Goal: Task Accomplishment & Management: Manage account settings

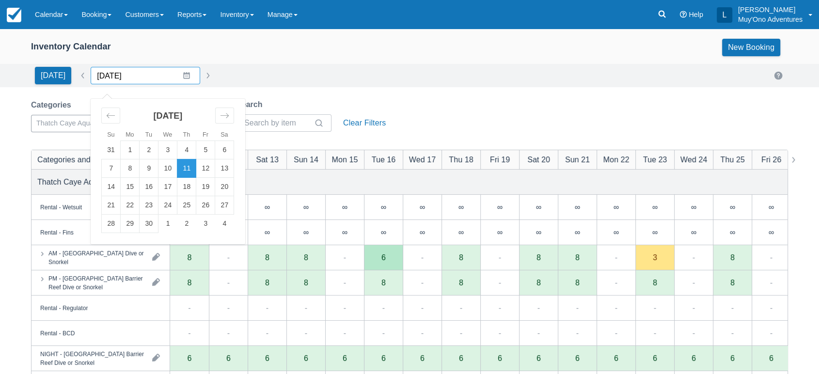
click at [179, 75] on input "[DATE]" at bounding box center [146, 75] width 110 height 17
click at [163, 171] on td "10" at bounding box center [168, 168] width 19 height 18
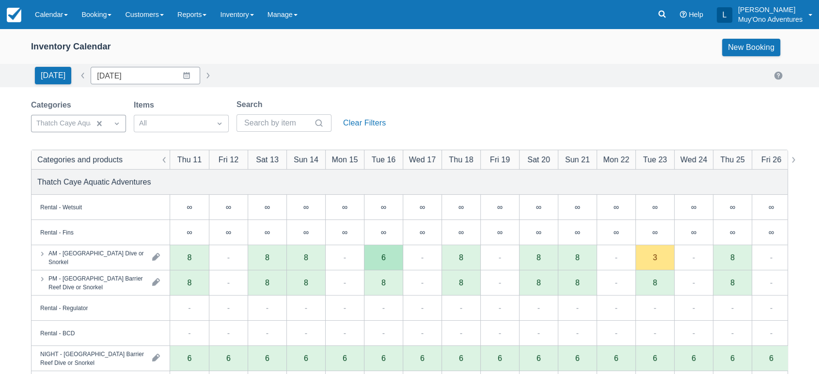
type input "[DATE]"
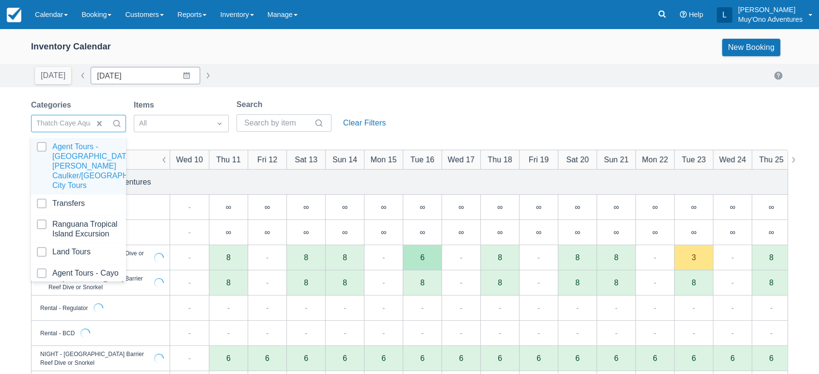
click at [115, 131] on div at bounding box center [108, 124] width 35 height 16
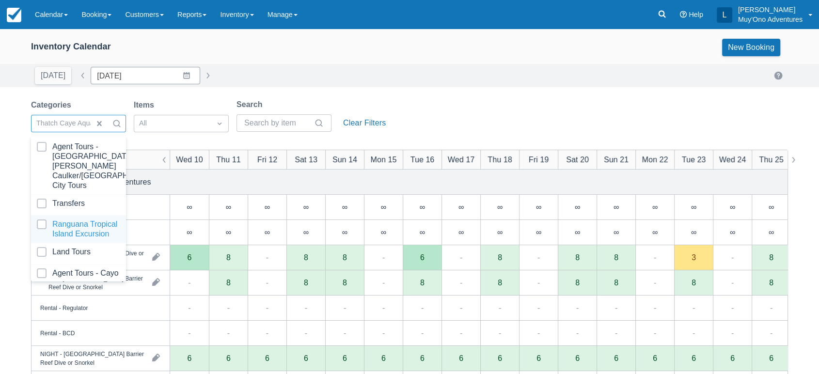
scroll to position [96, 0]
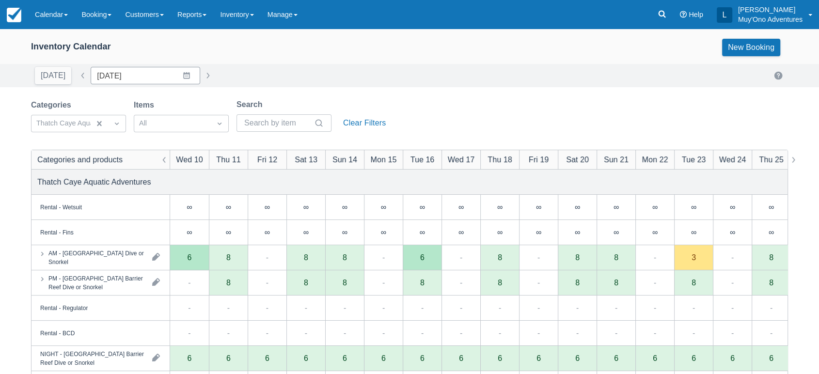
click at [340, 44] on div "Inventory Calendar New Booking" at bounding box center [409, 47] width 757 height 17
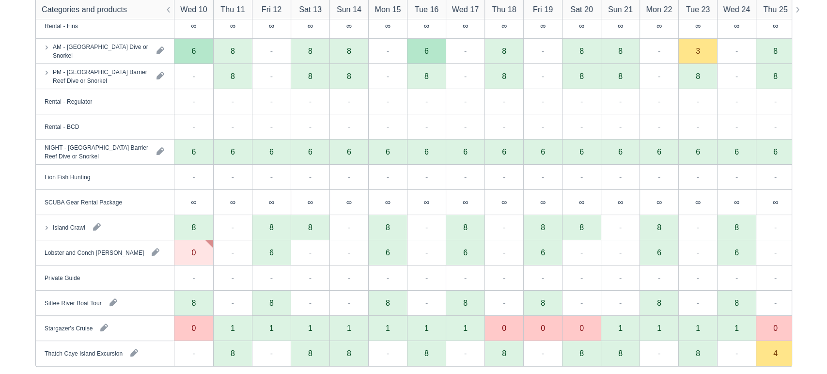
scroll to position [218, 0]
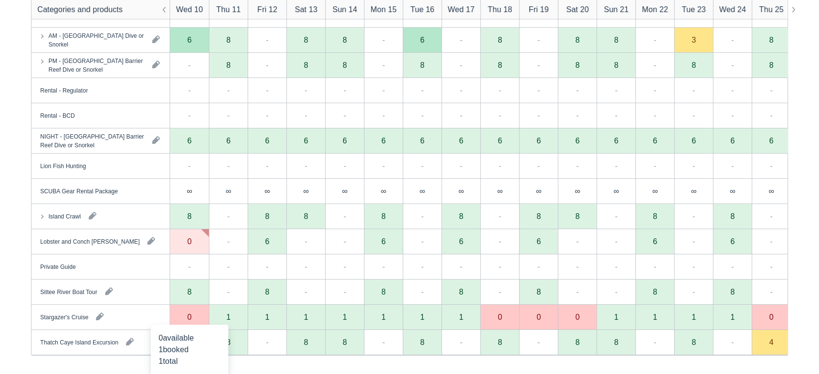
click at [199, 323] on div "0" at bounding box center [189, 317] width 39 height 25
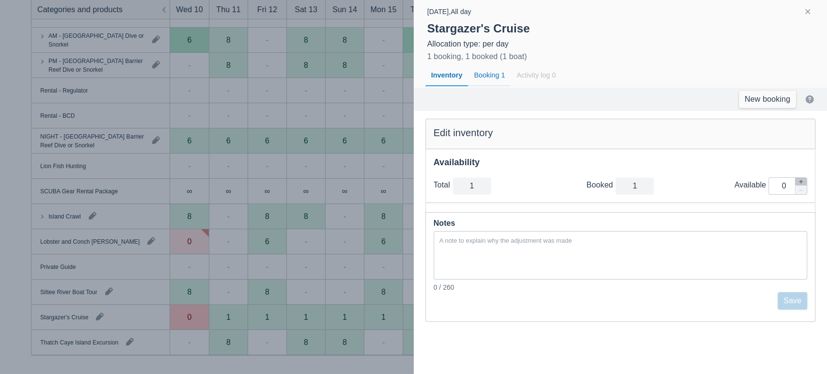
click at [493, 74] on div "Booking 1" at bounding box center [489, 75] width 43 height 22
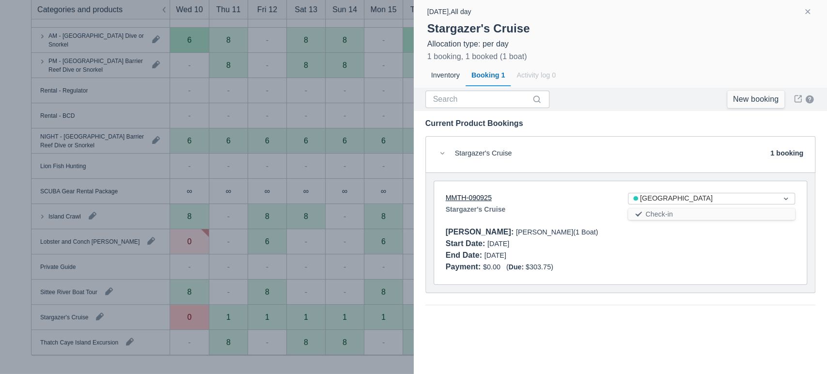
click at [470, 197] on link "MMTH-090925" at bounding box center [469, 198] width 46 height 8
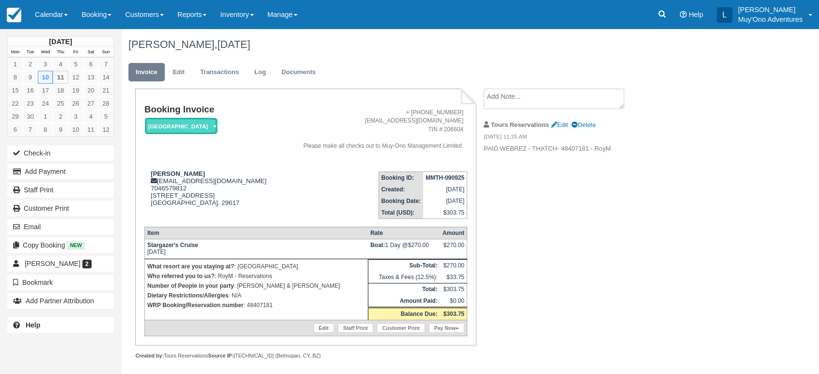
click at [212, 128] on em "[GEOGRAPHIC_DATA]" at bounding box center [181, 126] width 73 height 17
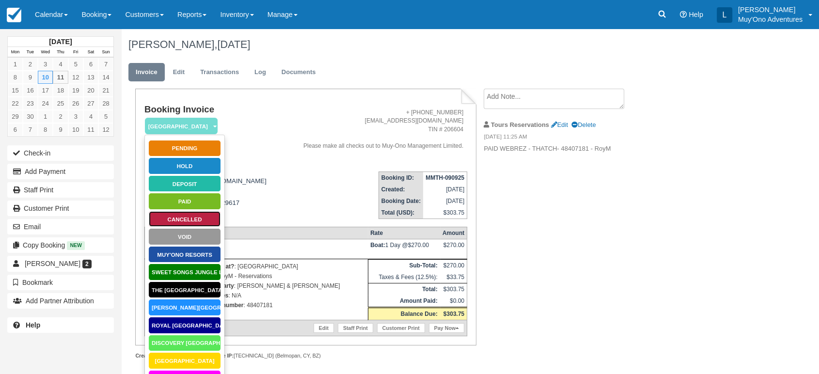
click at [183, 216] on link "Cancelled" at bounding box center [184, 219] width 73 height 17
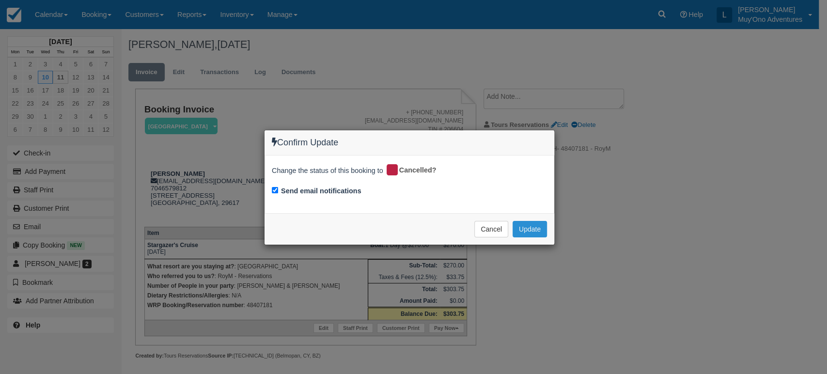
click at [527, 225] on button "Update" at bounding box center [530, 229] width 34 height 16
